Goal: Task Accomplishment & Management: Manage account settings

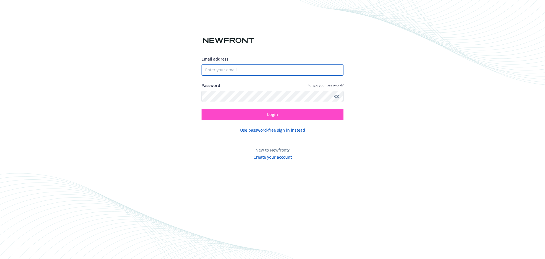
type input "[PERSON_NAME][EMAIL_ADDRESS][PERSON_NAME][DOMAIN_NAME]"
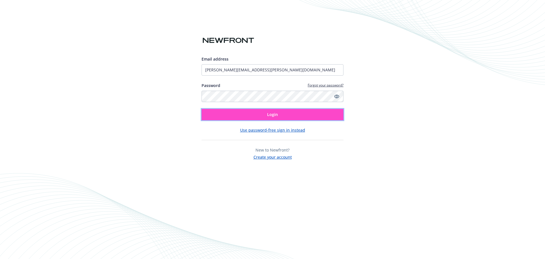
click at [249, 115] on button "Login" at bounding box center [272, 114] width 142 height 11
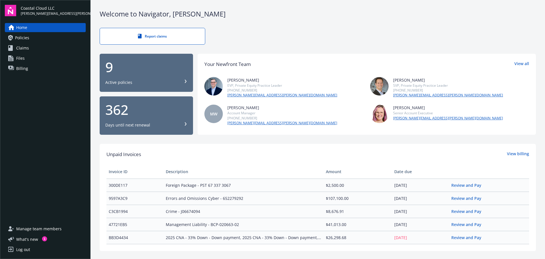
click at [137, 78] on div "9 Active policies" at bounding box center [146, 72] width 82 height 25
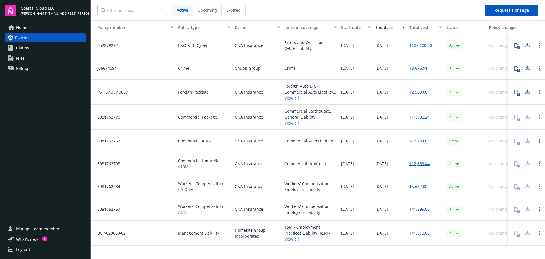
click at [22, 251] on div "Log out" at bounding box center [23, 249] width 14 height 9
